Goal: Browse casually

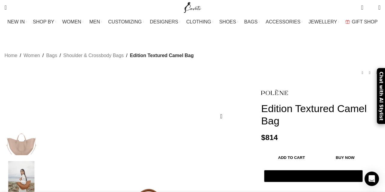
click at [230, 20] on span "SHOES" at bounding box center [227, 22] width 17 height 6
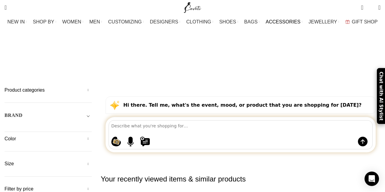
click at [310, 21] on span "JEWELLERY" at bounding box center [322, 22] width 29 height 6
